Goal: Answer question/provide support

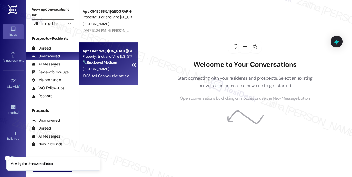
click at [108, 71] on div "[PERSON_NAME]" at bounding box center [107, 69] width 50 height 7
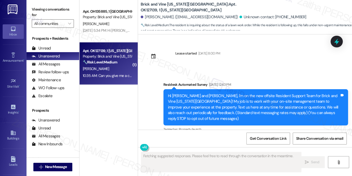
scroll to position [2820, 0]
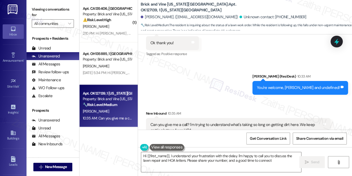
type textarea "Hi {{first_name}}, I understand your frustration with the delay. I'm happy to c…"
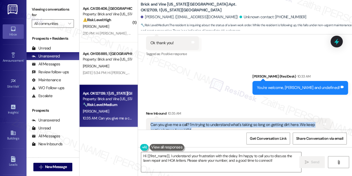
drag, startPoint x: 151, startPoint y: 112, endPoint x: 202, endPoint y: 121, distance: 51.7
click at [202, 122] on div "Can you give me a call? I'm trying to understand what's taking so long on getti…" at bounding box center [235, 127] width 171 height 11
copy div "Can you give me a call? I'm trying to understand what's taking so long on getti…"
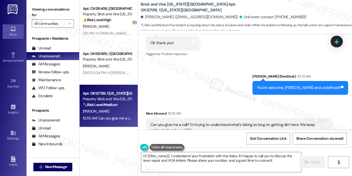
click at [217, 75] on div "Sent via SMS Sarah (ResiDesk) 10:33 AM You're welcome, Anne and undefined! Tags…" at bounding box center [245, 80] width 214 height 37
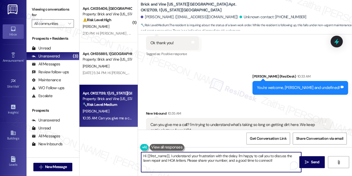
drag, startPoint x: 143, startPoint y: 156, endPoint x: 276, endPoint y: 159, distance: 133.1
click at [276, 159] on textarea "Hi {{first_name}}, I understand your frustration with the delay. I'm happy to c…" at bounding box center [221, 162] width 160 height 20
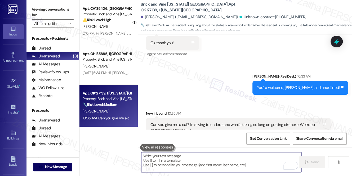
paste textarea "I completely understand your frustration with the delay and the HOA letters. My…"
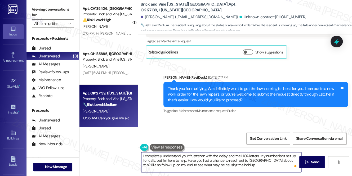
scroll to position [1858, 0]
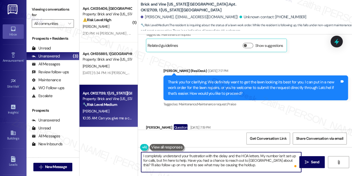
click at [143, 156] on textarea "I completely understand your frustration with the delay and the HOA letters. My…" at bounding box center [221, 162] width 160 height 20
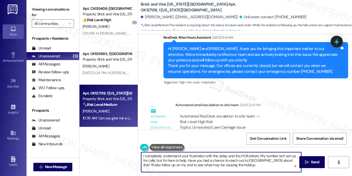
scroll to position [1490, 0]
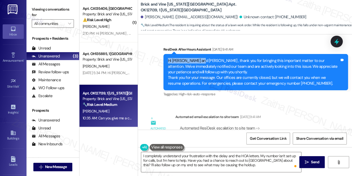
drag, startPoint x: 168, startPoint y: 48, endPoint x: 201, endPoint y: 47, distance: 33.4
click at [202, 58] on div "Hi Anne and Brandon , thank you for bringing this important matter to our atten…" at bounding box center [253, 72] width 171 height 28
copy div "Hi Anne and Brandon"
click at [143, 155] on textarea "I completely understand your frustration with the delay and the HOA letters. My…" at bounding box center [221, 162] width 160 height 20
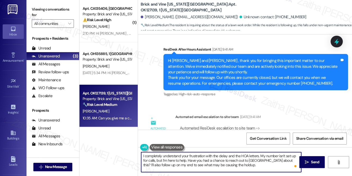
paste textarea "Hi Anne and Brandon"
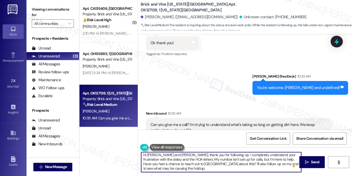
scroll to position [1, 0]
type textarea "Hi Anne and Brandon, thank you for following up. I completely understand your f…"
click at [312, 162] on span "Send" at bounding box center [315, 162] width 8 height 6
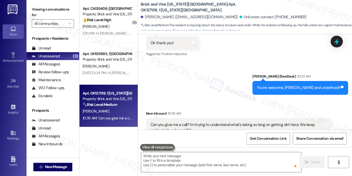
scroll to position [2820, 0]
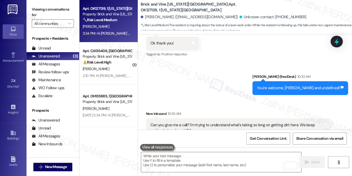
click at [126, 27] on div "A. Foster" at bounding box center [107, 26] width 50 height 7
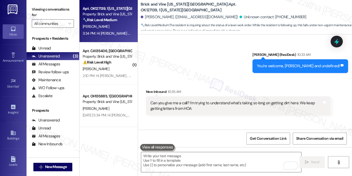
scroll to position [2868, 0]
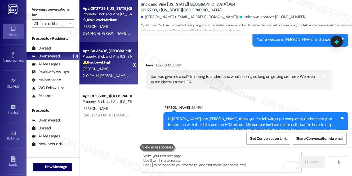
click at [117, 73] on div "2:10 PM: Hi Brandee , thank you for bringing this important matter to our atten…" at bounding box center [107, 76] width 50 height 7
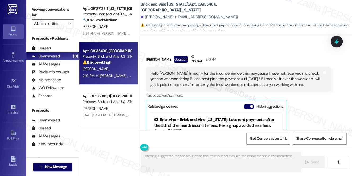
scroll to position [2226, 0]
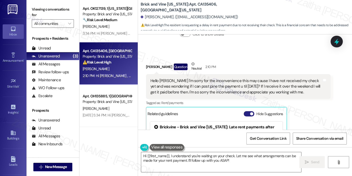
click at [247, 111] on button "Hide Suggestions" at bounding box center [248, 113] width 11 height 5
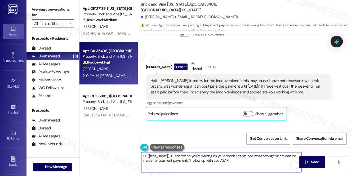
drag, startPoint x: 214, startPoint y: 161, endPoint x: 233, endPoint y: 160, distance: 19.1
click at [233, 160] on textarea "Hi {{first_name}}, I understand you're waiting on your check. Let me see what a…" at bounding box center [221, 162] width 160 height 20
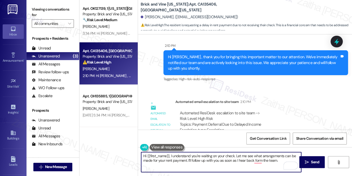
scroll to position [2322, 0]
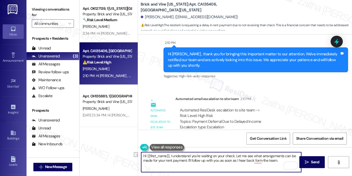
drag, startPoint x: 170, startPoint y: 155, endPoint x: 136, endPoint y: 155, distance: 33.6
click at [136, 155] on div "Apt. OK127139, 1 Oklahoma City Market Property: Brick and Vine Oklahoma City 🔧 …" at bounding box center [215, 88] width 272 height 176
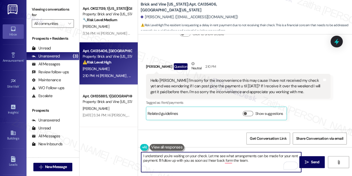
scroll to position [2226, 0]
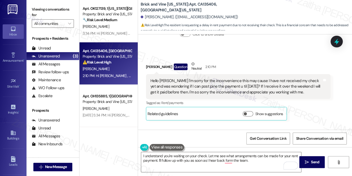
click at [151, 61] on div "Brandee Wright Question Neutral 2:10 PM" at bounding box center [238, 67] width 184 height 13
copy div "Brandee"
click at [206, 153] on textarea "I understand you're waiting on your check. Let me see what arrangements can be …" at bounding box center [221, 162] width 160 height 20
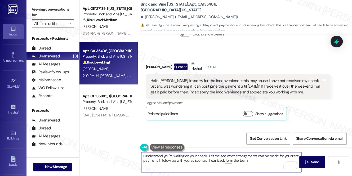
paste textarea "Brandee"
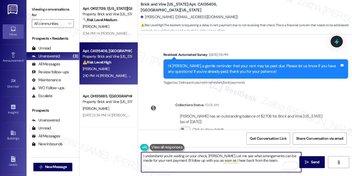
scroll to position [2156, 0]
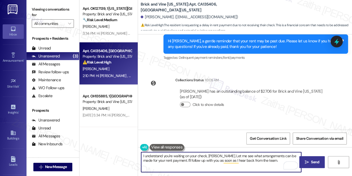
type textarea "I understand you're waiting on your check, [PERSON_NAME]. Let me see what arran…"
click at [314, 161] on span "Send" at bounding box center [315, 162] width 8 height 6
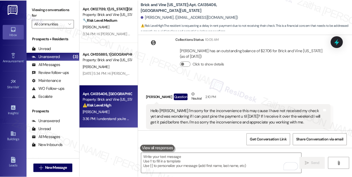
scroll to position [2197, 0]
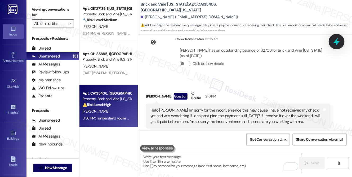
click at [334, 42] on icon at bounding box center [336, 41] width 9 height 9
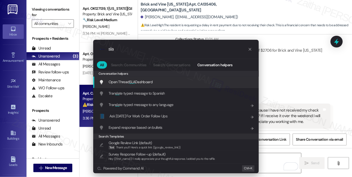
type input "sla"
click at [138, 79] on span "Open Thread SLA Dashboard" at bounding box center [130, 81] width 44 height 5
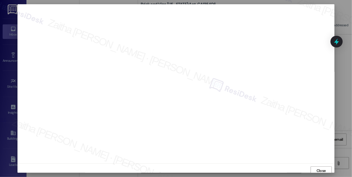
scroll to position [2, 0]
click at [317, 167] on span "Close" at bounding box center [320, 169] width 9 height 6
